Goal: Task Accomplishment & Management: Manage account settings

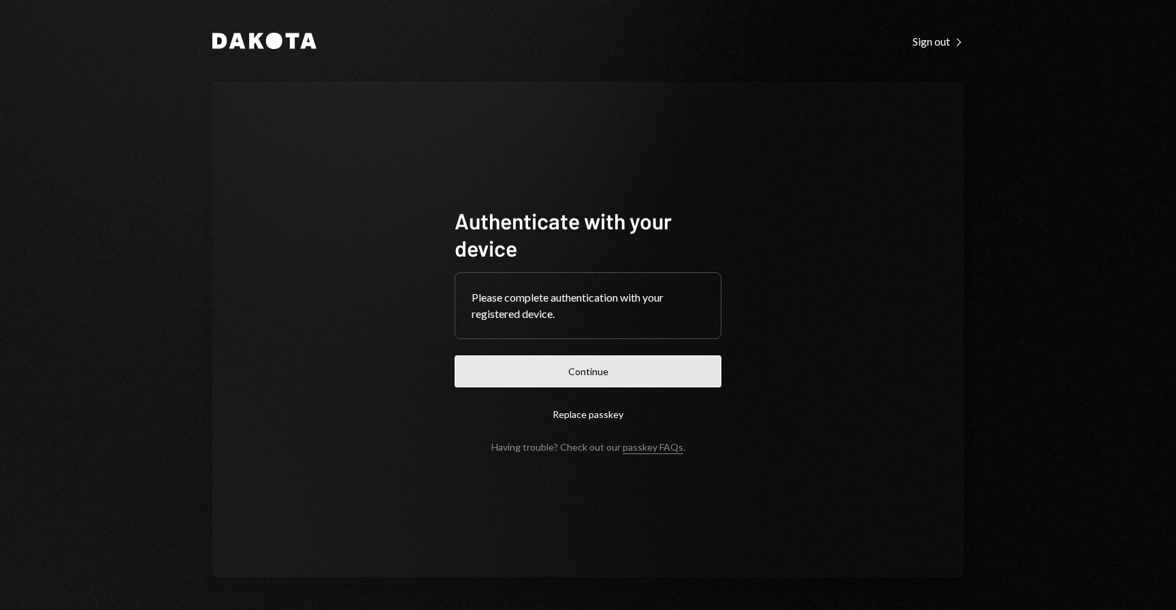
click at [617, 379] on button "Continue" at bounding box center [588, 371] width 267 height 32
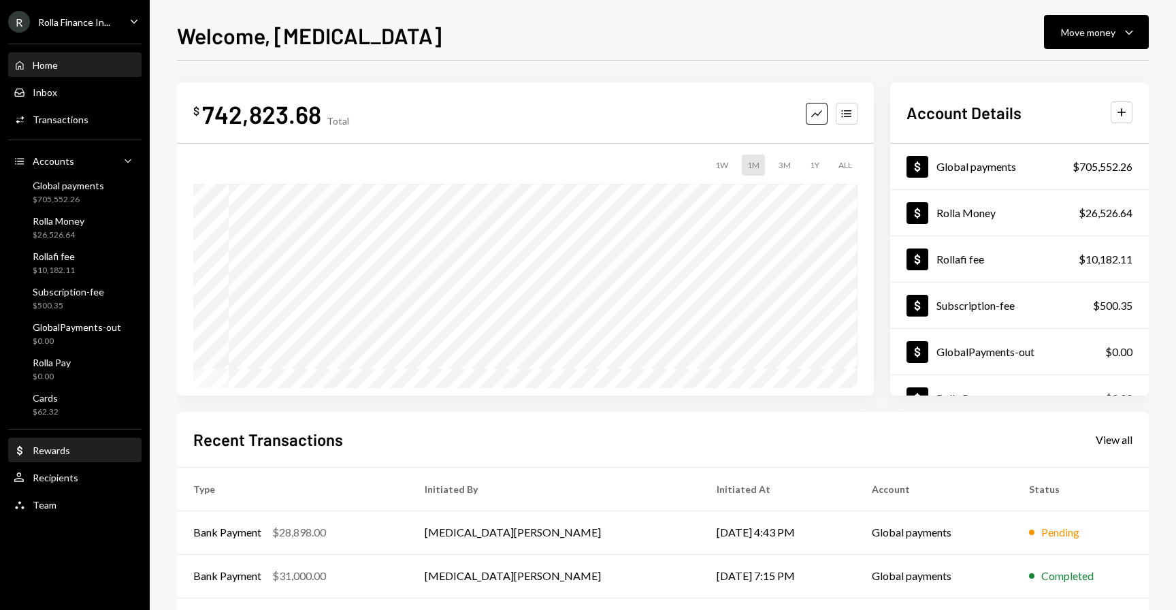
click at [99, 450] on div "Dollar Rewards" at bounding box center [75, 451] width 123 height 12
